Goal: Find specific fact: Locate a discrete piece of known information

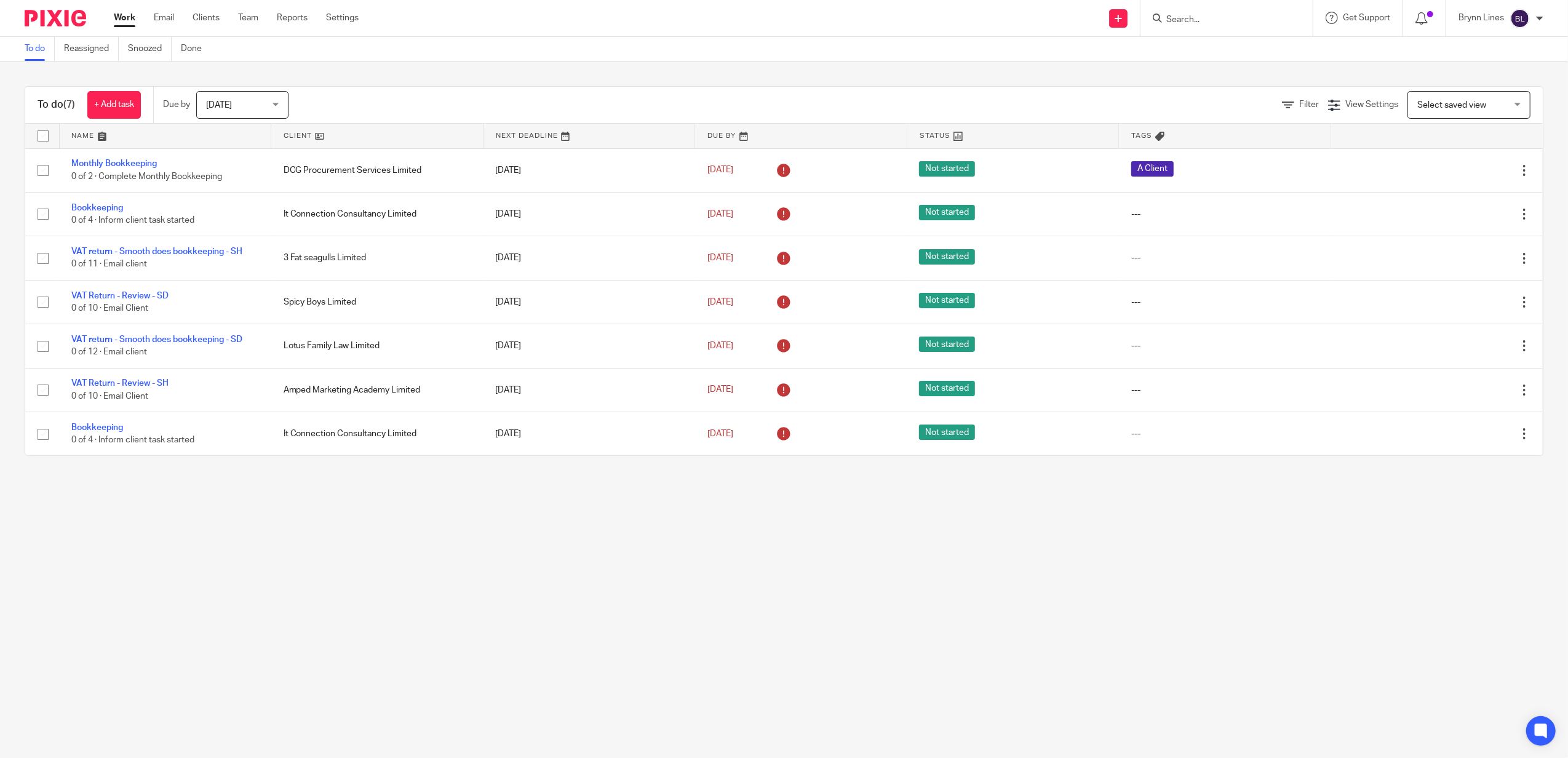
click at [1213, 5] on div at bounding box center [1226, 18] width 172 height 36
click at [1209, 13] on form at bounding box center [1231, 18] width 131 height 15
click at [1206, 21] on input "Search" at bounding box center [1221, 20] width 111 height 11
type input "fisterr"
click at [1196, 55] on link at bounding box center [1277, 63] width 229 height 49
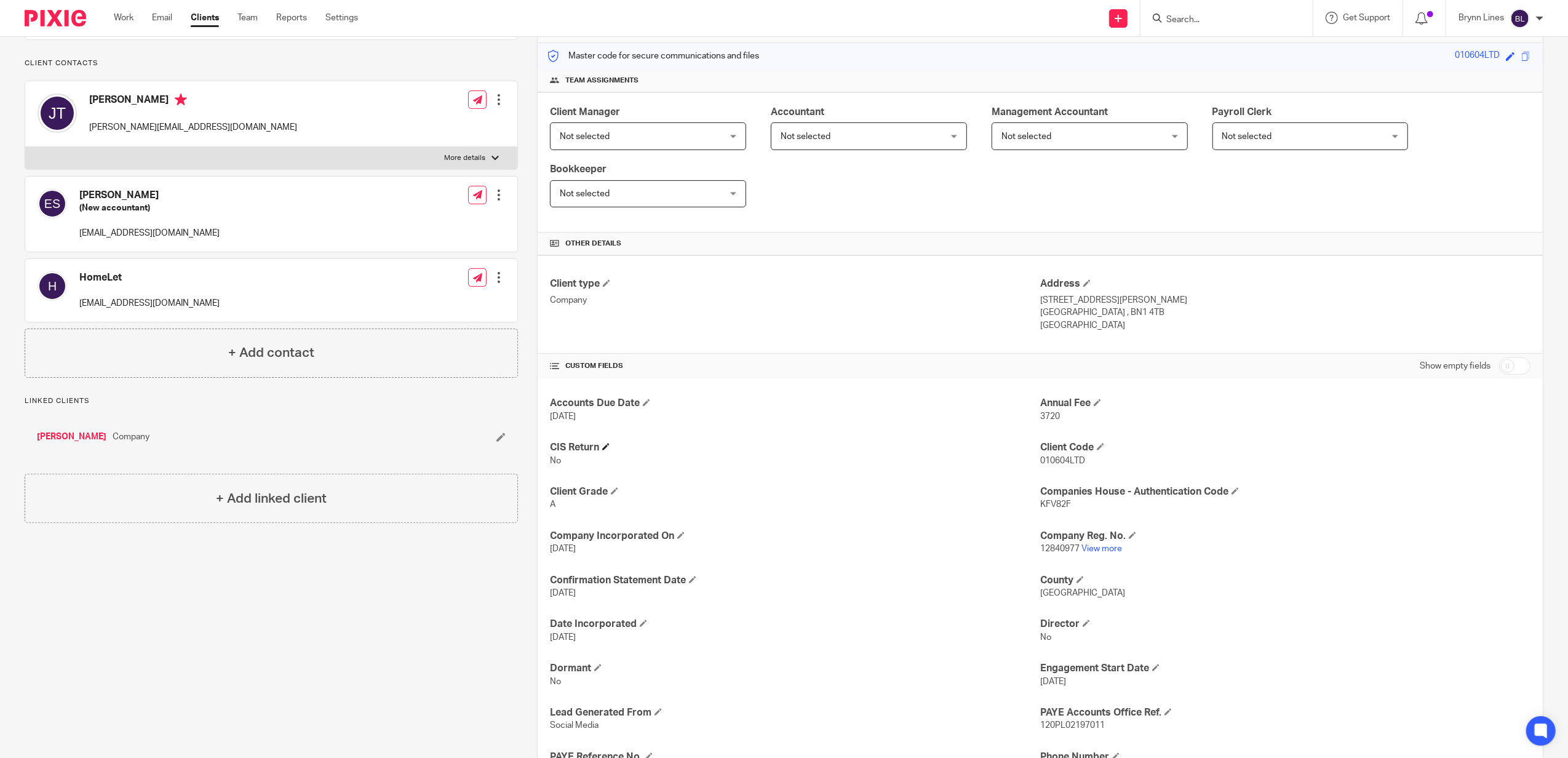
scroll to position [246, 0]
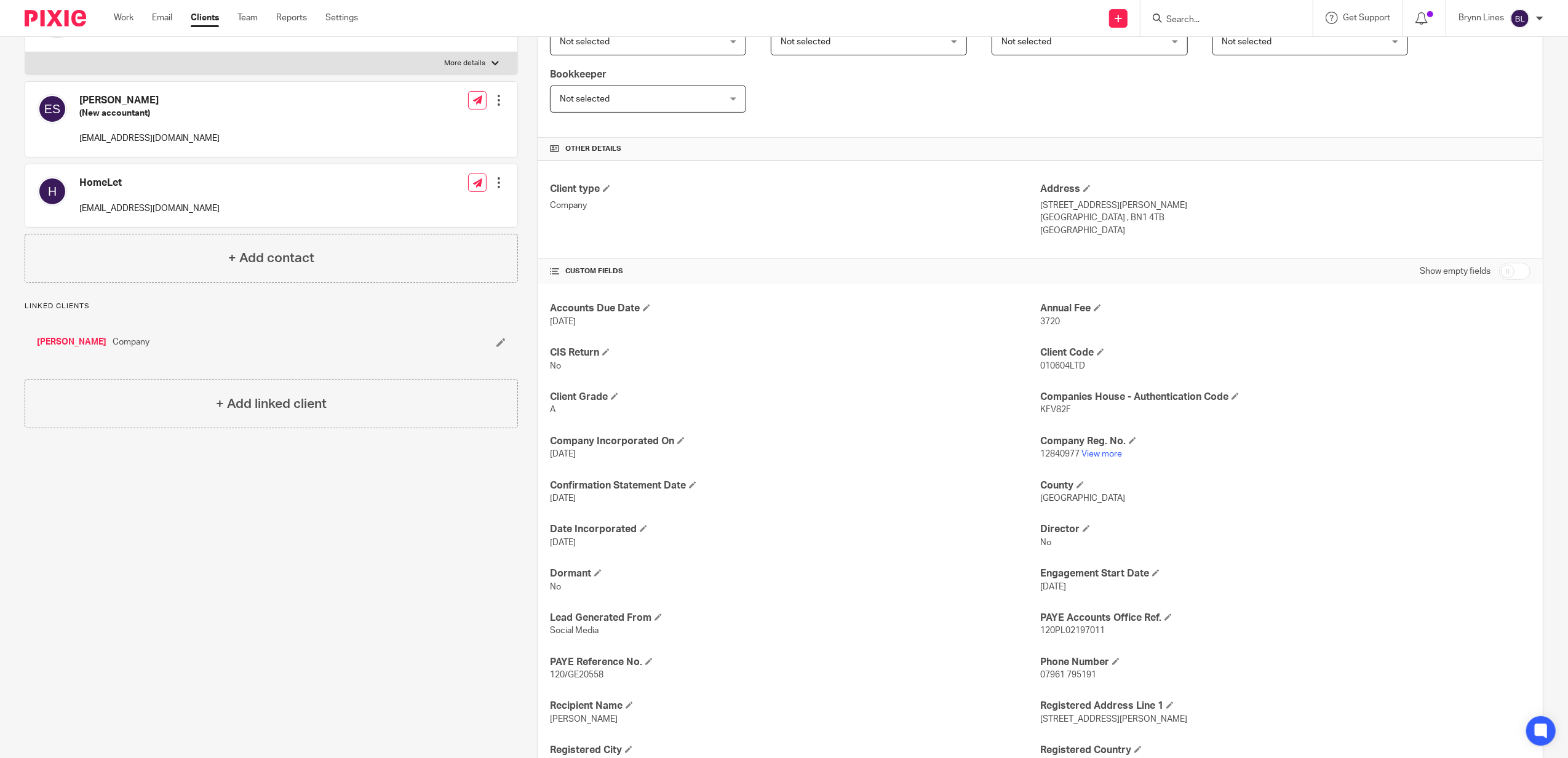
click at [1053, 454] on span "12840977" at bounding box center [1060, 454] width 39 height 8
copy p "12840977"
